Goal: Complete application form

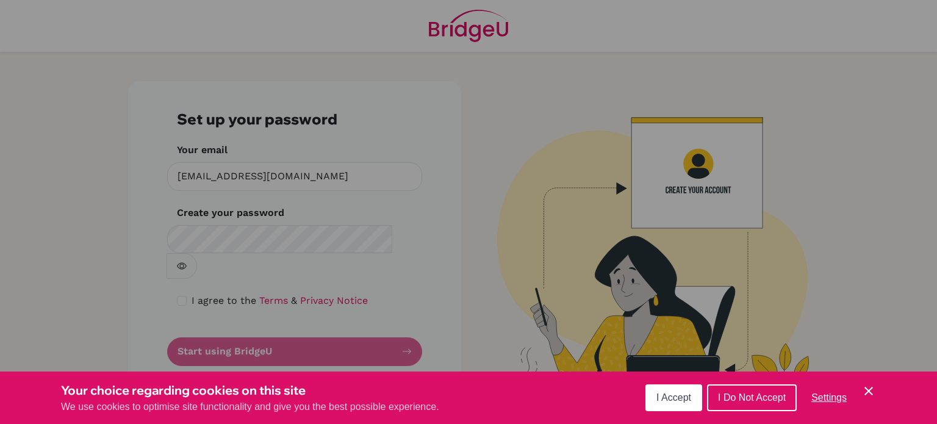
click at [674, 399] on span "I Accept" at bounding box center [673, 397] width 35 height 10
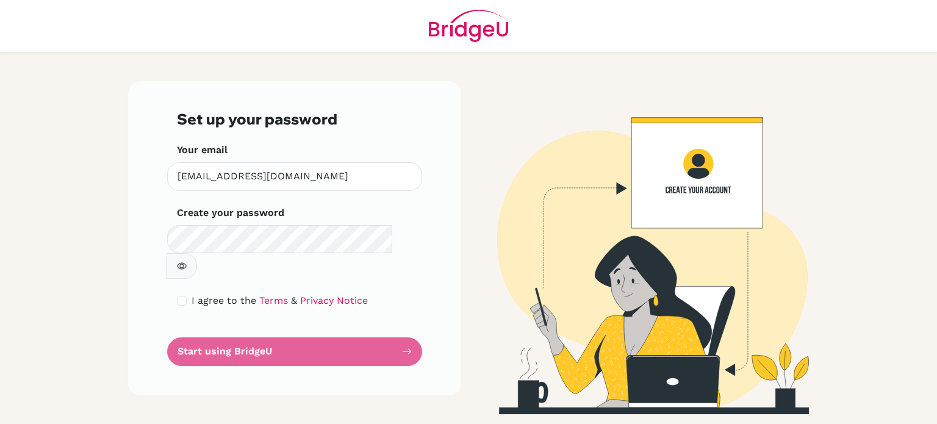
click at [197, 253] on button "button" at bounding box center [182, 266] width 31 height 26
click at [184, 296] on input "checkbox" at bounding box center [182, 301] width 10 height 10
checkbox input "true"
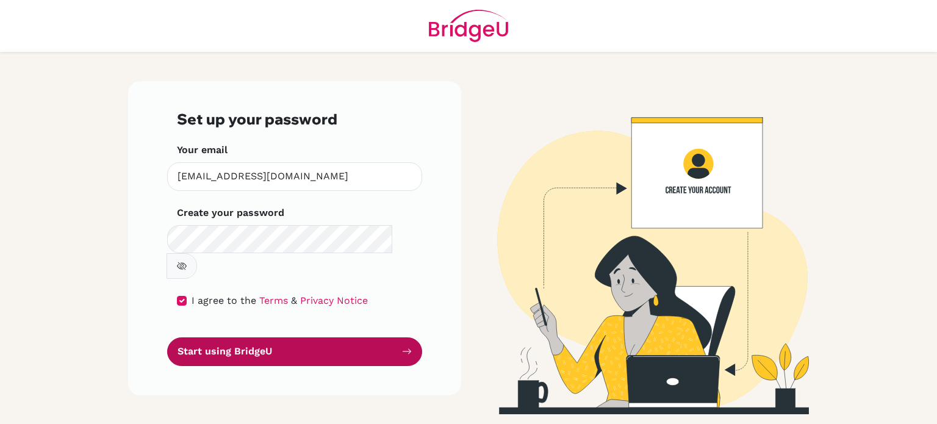
click at [355, 337] on button "Start using BridgeU" at bounding box center [294, 351] width 255 height 29
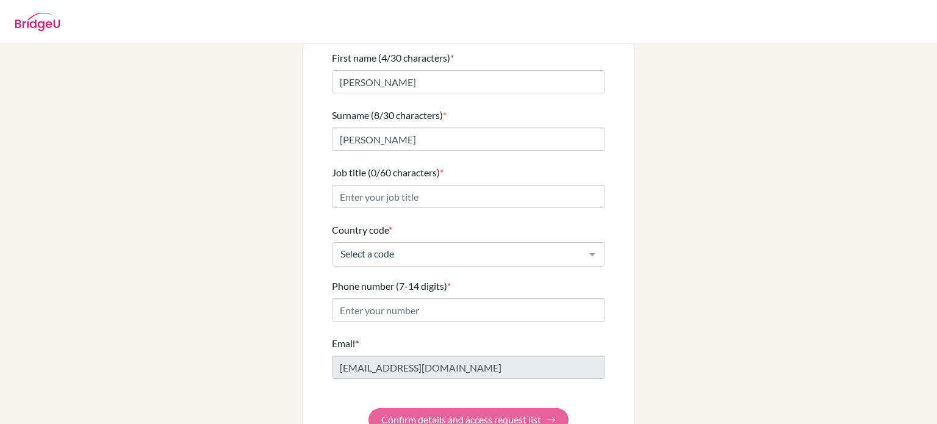
scroll to position [101, 0]
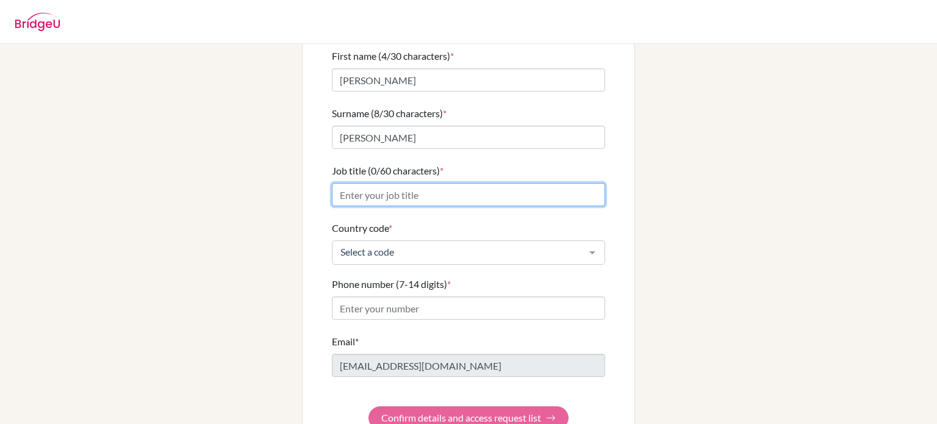
click at [453, 183] on input "Job title (0/60 characters) *" at bounding box center [468, 194] width 273 height 23
type input "High School Teacher"
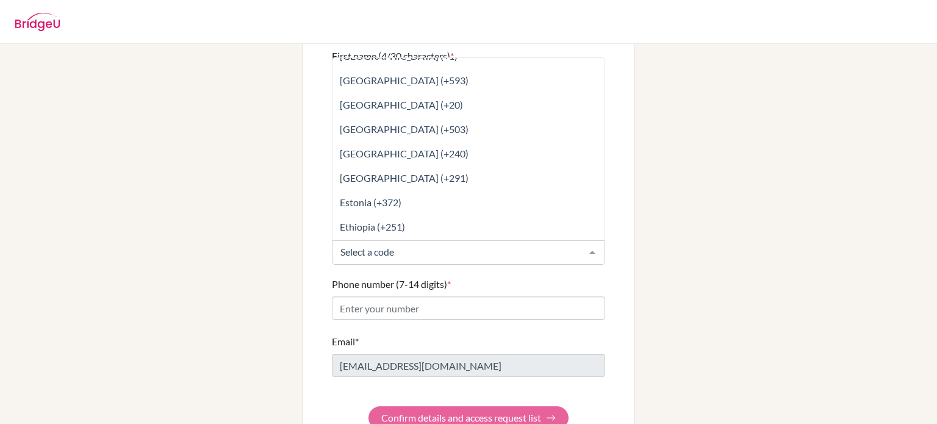
scroll to position [1521, 0]
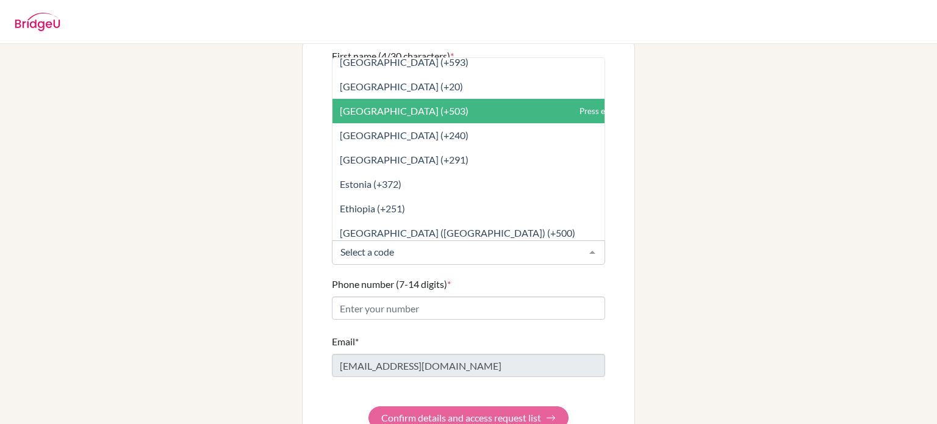
click at [442, 103] on span "[GEOGRAPHIC_DATA] (+503)" at bounding box center [496, 111] width 326 height 24
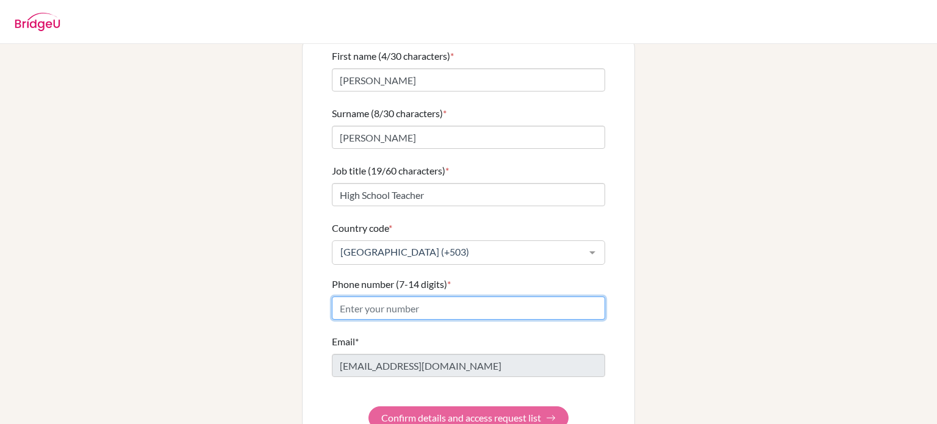
click at [398, 300] on input "Phone number (7-14 digits) *" at bounding box center [468, 308] width 273 height 23
type input "76357142"
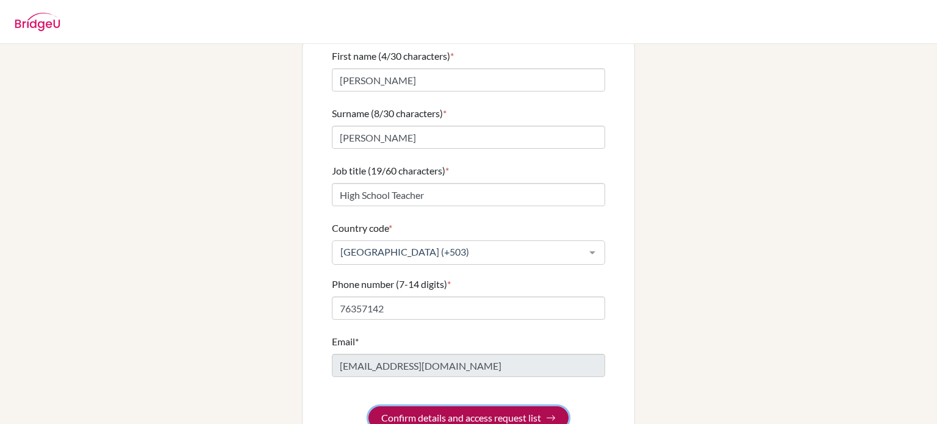
click at [520, 406] on button "Confirm details and access request list" at bounding box center [469, 417] width 200 height 23
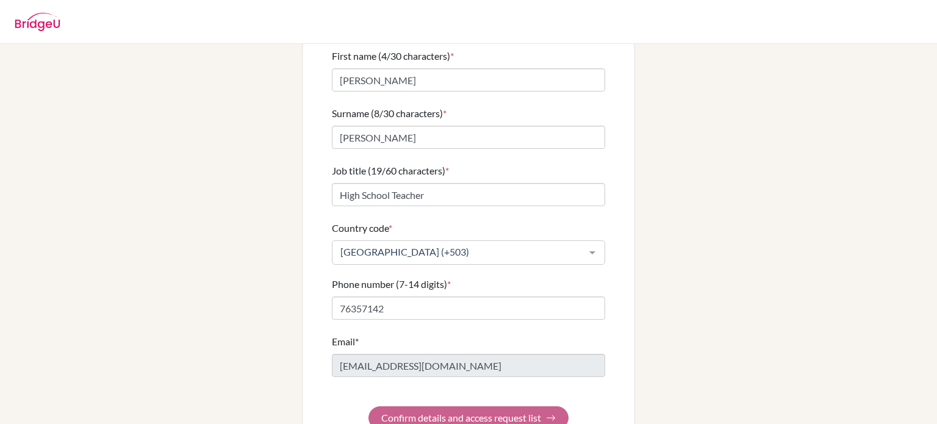
scroll to position [0, 0]
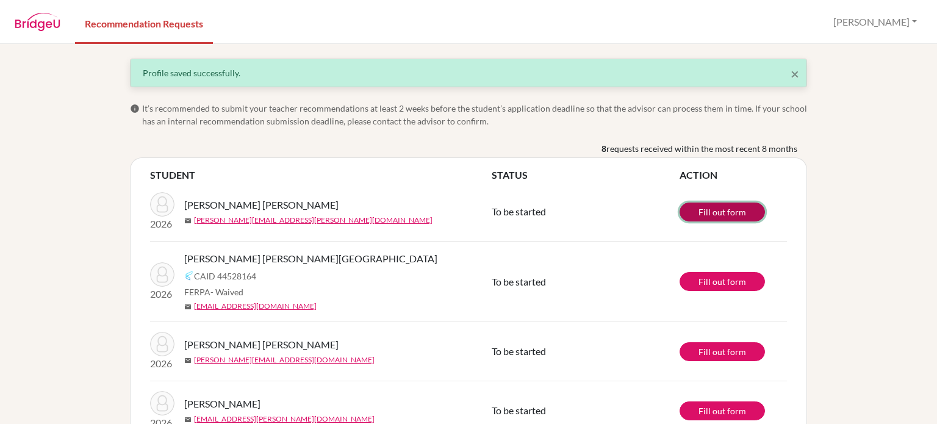
click at [720, 209] on link "Fill out form" at bounding box center [722, 212] width 85 height 19
